Goal: Entertainment & Leisure: Browse casually

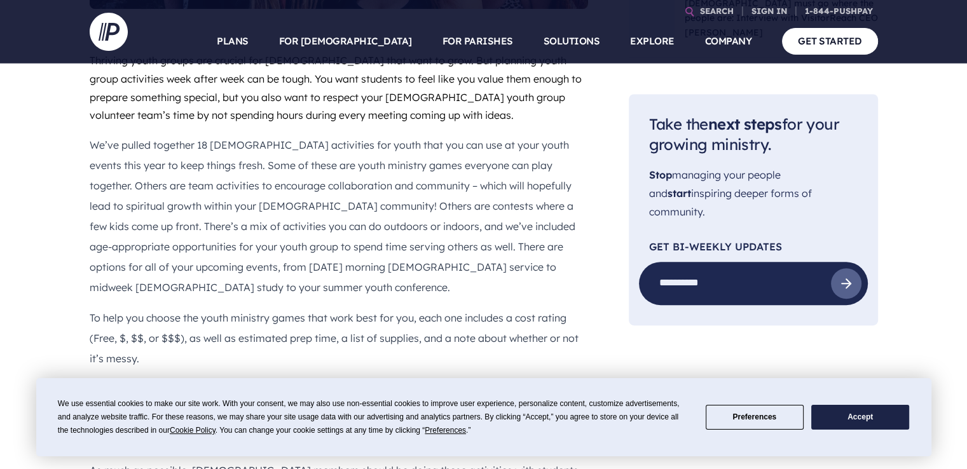
scroll to position [703, 0]
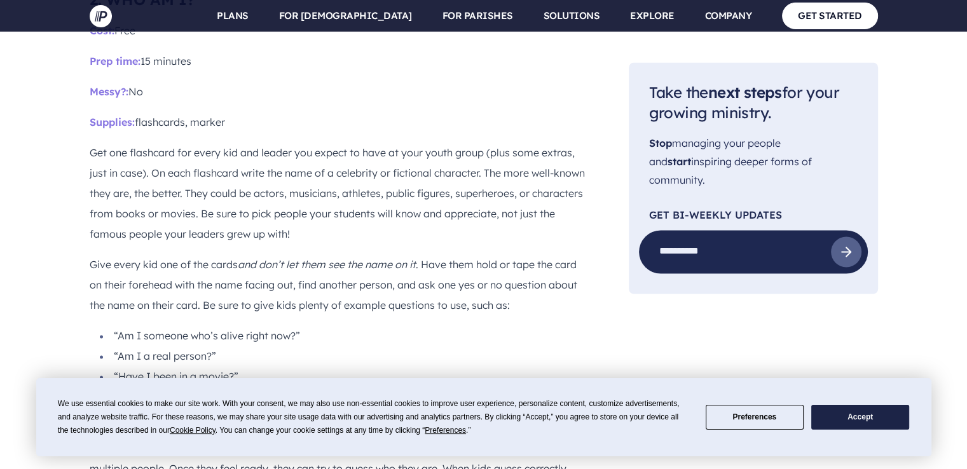
scroll to position [2009, 0]
click at [220, 141] on p "Get one flashcard for every kid and leader you expect to have at your youth gro…" at bounding box center [339, 192] width 499 height 102
click at [880, 452] on div "We use essential cookies to make our site work. With your consent, we may also …" at bounding box center [483, 417] width 895 height 78
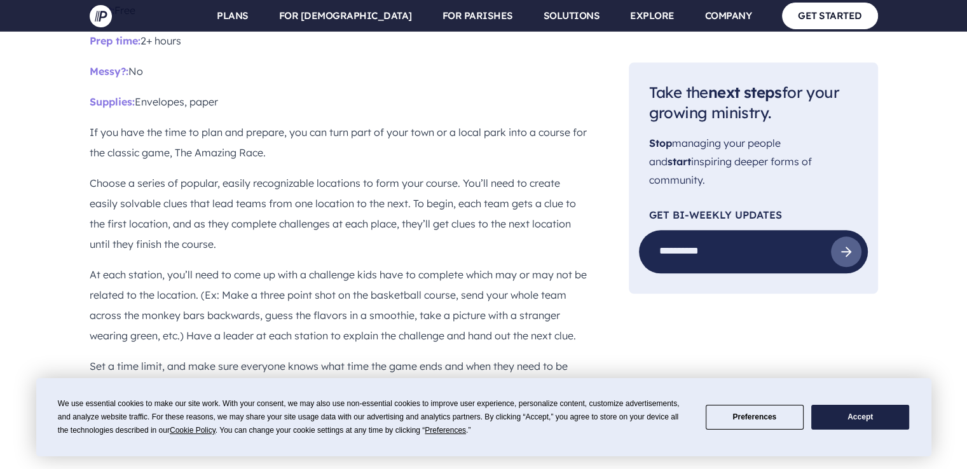
scroll to position [6319, 0]
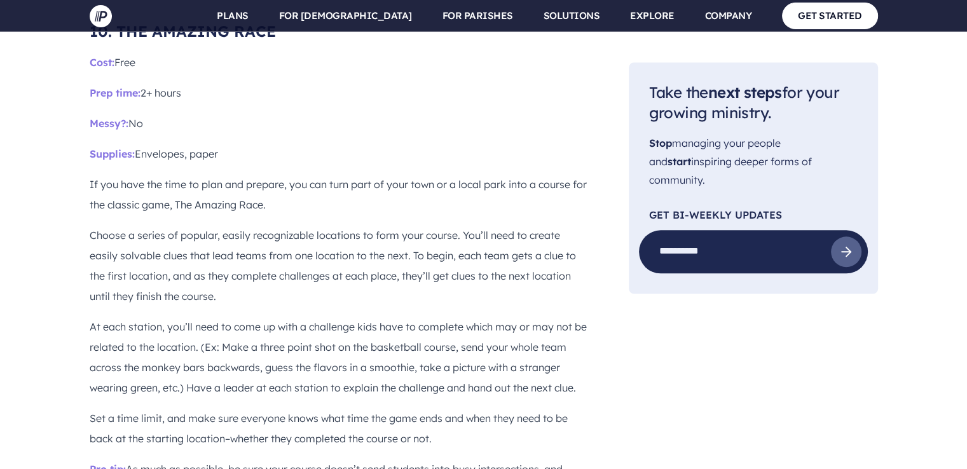
scroll to position [6208, 0]
